Goal: Navigation & Orientation: Find specific page/section

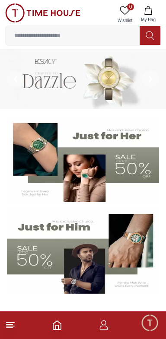
click at [113, 330] on footer at bounding box center [83, 326] width 166 height 28
click at [108, 324] on icon "button" at bounding box center [104, 325] width 10 height 10
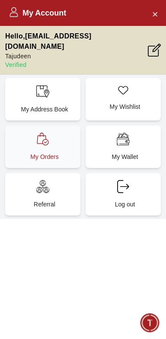
click at [26, 129] on div "My Orders" at bounding box center [42, 147] width 75 height 42
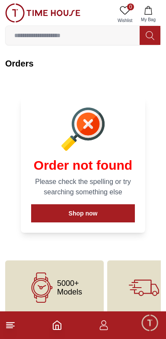
scroll to position [10, 0]
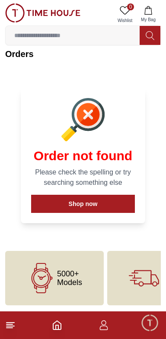
click at [9, 328] on line at bounding box center [9, 328] width 6 height 0
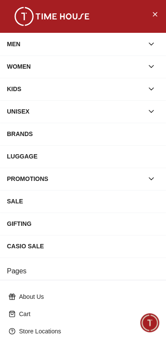
scroll to position [124, 0]
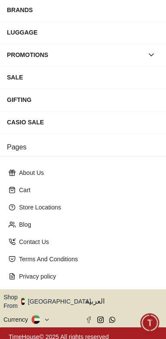
click at [49, 295] on button "Shop From [GEOGRAPHIC_DATA]" at bounding box center [50, 301] width 94 height 17
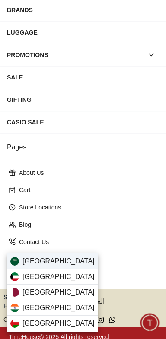
click at [26, 259] on span "[GEOGRAPHIC_DATA]" at bounding box center [58, 261] width 72 height 10
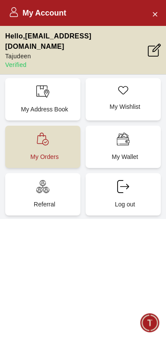
click at [24, 153] on p "My Orders" at bounding box center [44, 157] width 65 height 9
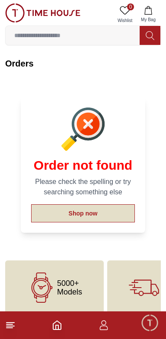
click at [49, 218] on button "Shop now" at bounding box center [83, 214] width 104 height 18
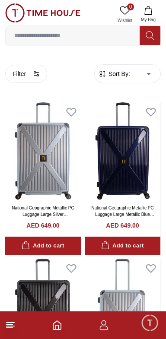
click at [105, 321] on icon "button" at bounding box center [104, 325] width 10 height 10
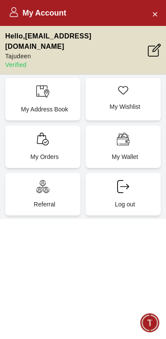
click at [16, 271] on div "My Account Hello , hanieftaju123@gmail.com Tajudeen Verified My Address Book My…" at bounding box center [83, 169] width 166 height 339
click at [48, 133] on icon at bounding box center [42, 139] width 13 height 13
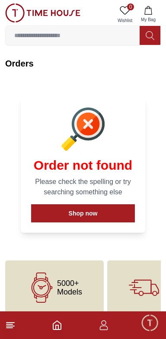
click at [14, 330] on icon at bounding box center [10, 325] width 10 height 10
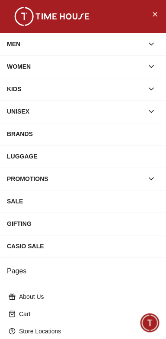
scroll to position [124, 0]
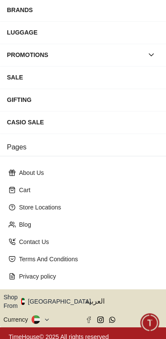
click at [51, 299] on button "Shop From [GEOGRAPHIC_DATA]" at bounding box center [50, 301] width 94 height 17
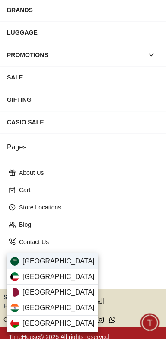
click at [22, 261] on span "[GEOGRAPHIC_DATA]" at bounding box center [58, 261] width 72 height 10
